Goal: Check status: Check status

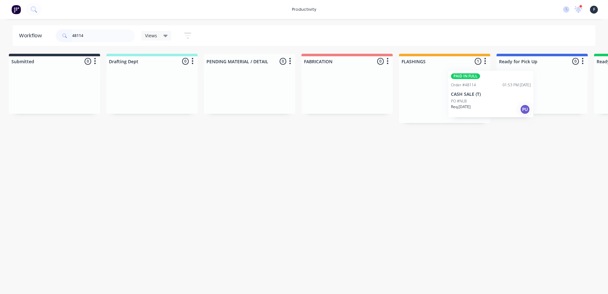
drag, startPoint x: 466, startPoint y: 112, endPoint x: 536, endPoint y: 108, distance: 70.4
click at [524, 109] on div "Submitted 0 Sort By Created date Required date Order number Customer name Most …" at bounding box center [519, 88] width 1056 height 69
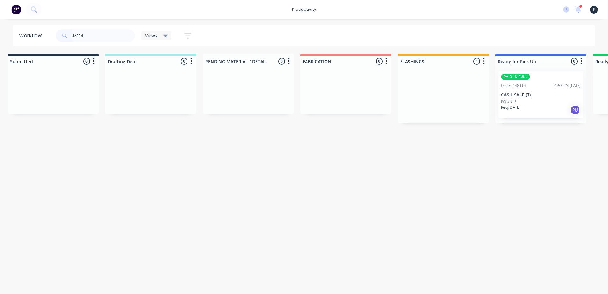
type input "48114"
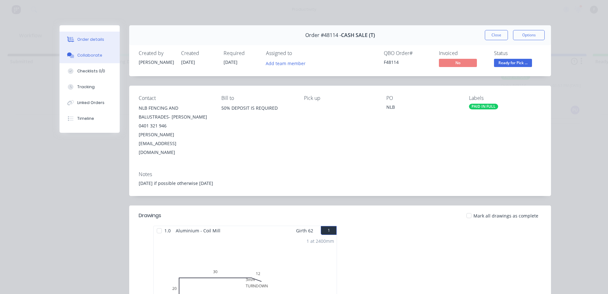
click at [77, 55] on div "Collaborate" at bounding box center [89, 56] width 25 height 6
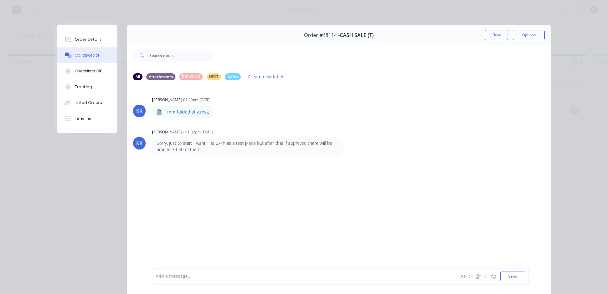
click at [182, 277] on div at bounding box center [294, 276] width 277 height 7
click at [492, 33] on button "Close" at bounding box center [496, 35] width 23 height 10
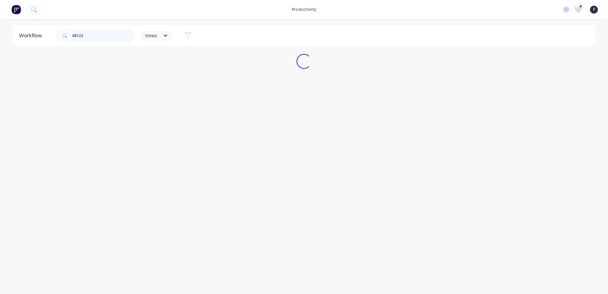
scroll to position [0, 0]
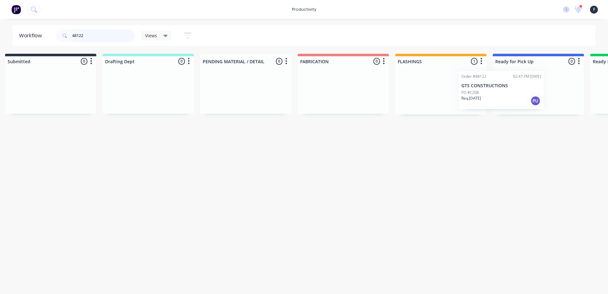
drag, startPoint x: 438, startPoint y: 101, endPoint x: 521, endPoint y: 97, distance: 83.0
click at [514, 98] on div "Submitted 0 Sort By Created date Required date Order number Customer name Most …" at bounding box center [515, 84] width 1056 height 61
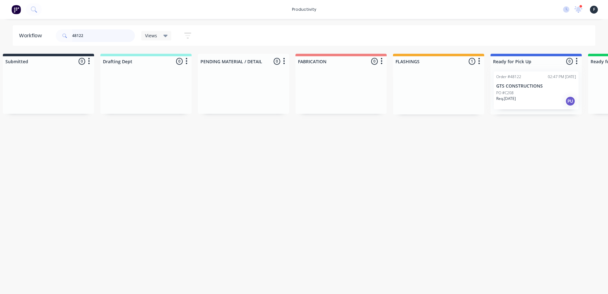
type input "48122"
click at [523, 97] on div at bounding box center [535, 90] width 91 height 48
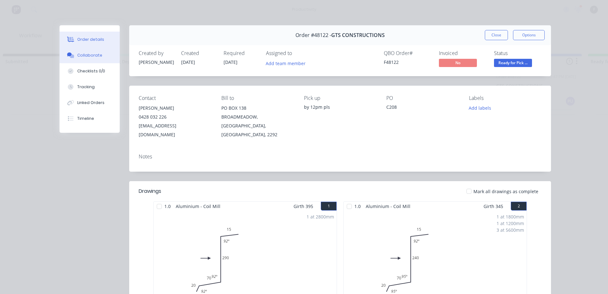
click at [98, 54] on button "Collaborate" at bounding box center [90, 55] width 60 height 16
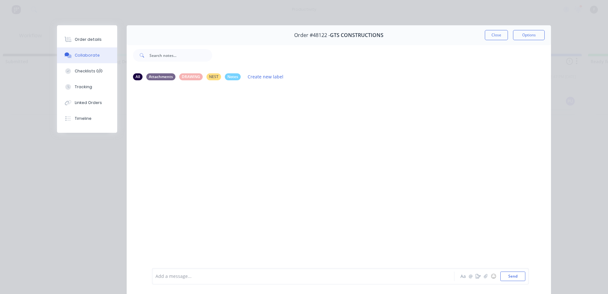
click at [210, 272] on div "Add a message..." at bounding box center [293, 276] width 277 height 9
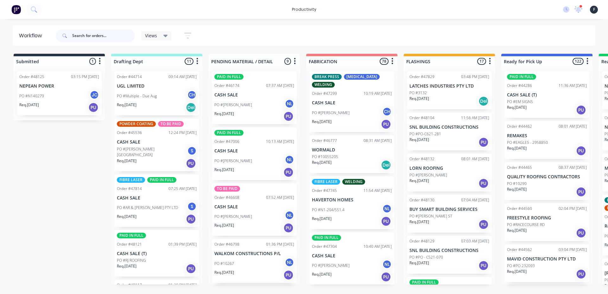
click at [87, 33] on input "text" at bounding box center [103, 35] width 63 height 13
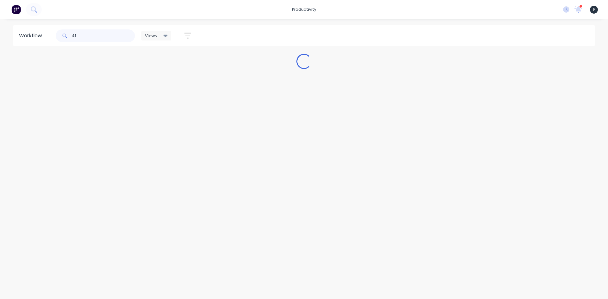
type input "4"
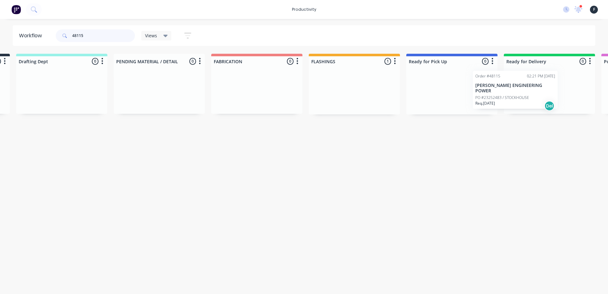
drag, startPoint x: 438, startPoint y: 102, endPoint x: 498, endPoint y: 101, distance: 59.5
click at [498, 101] on div "Submitted 0 Sort By Created date Required date Order number Customer name Most …" at bounding box center [428, 84] width 1056 height 61
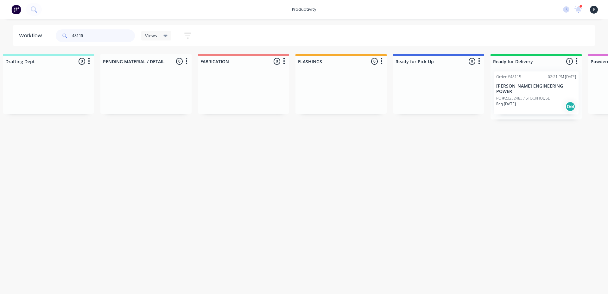
click at [100, 38] on input "48115" at bounding box center [103, 35] width 63 height 13
type input "4799"
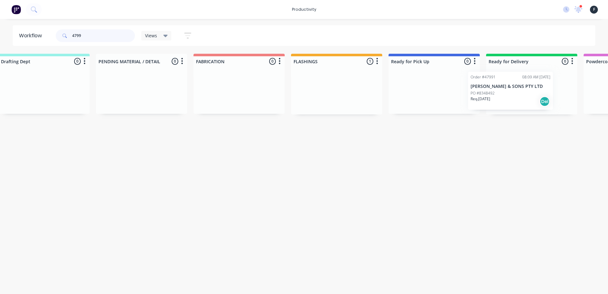
drag, startPoint x: 441, startPoint y: 95, endPoint x: 504, endPoint y: 96, distance: 62.7
click at [504, 96] on div "Submitted 0 Sort By Created date Required date Order number Customer name Most …" at bounding box center [411, 84] width 1056 height 61
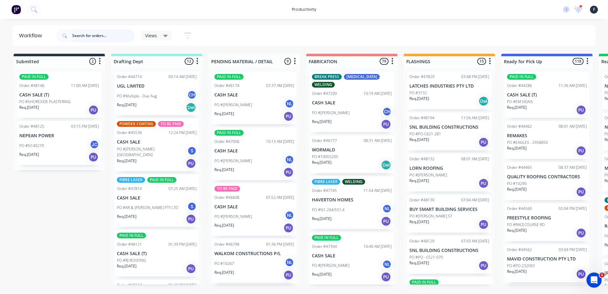
click at [112, 34] on input "text" at bounding box center [103, 35] width 63 height 13
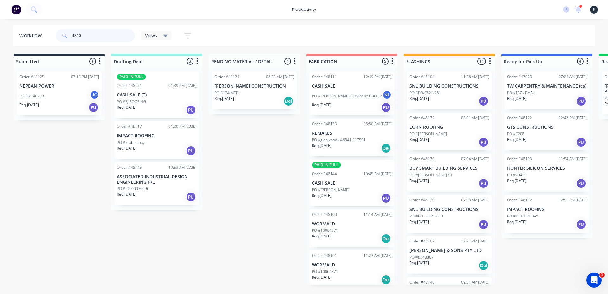
type input "48107"
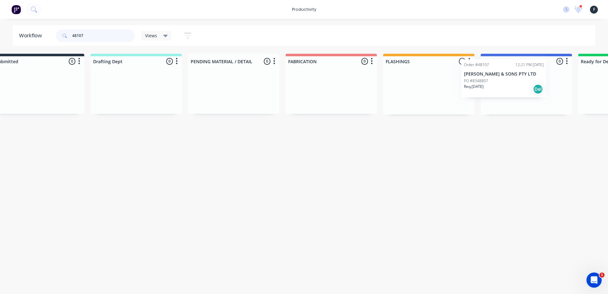
drag, startPoint x: 451, startPoint y: 103, endPoint x: 509, endPoint y: 88, distance: 60.5
click at [509, 88] on div "Submitted 0 Sort By Created date Required date Order number Customer name Most …" at bounding box center [503, 84] width 1056 height 61
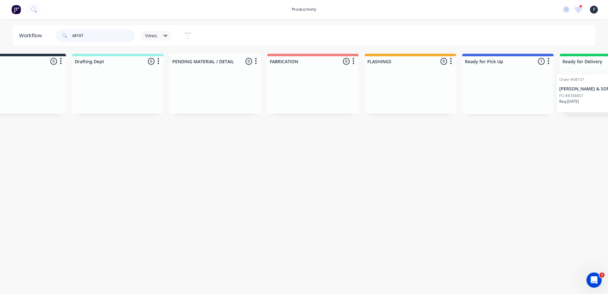
scroll to position [0, 42]
click at [595, 93] on div "Submitted 0 Sort By Created date Required date Order number Customer name Most …" at bounding box center [482, 84] width 1056 height 61
